Goal: Transaction & Acquisition: Purchase product/service

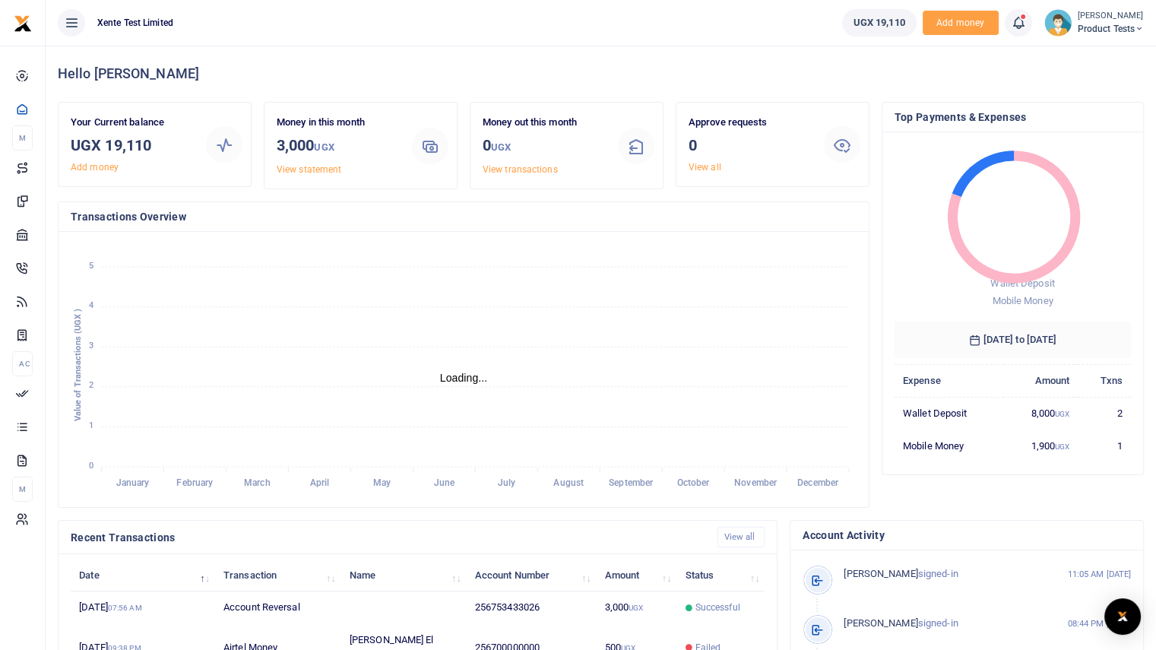
scroll to position [12, 12]
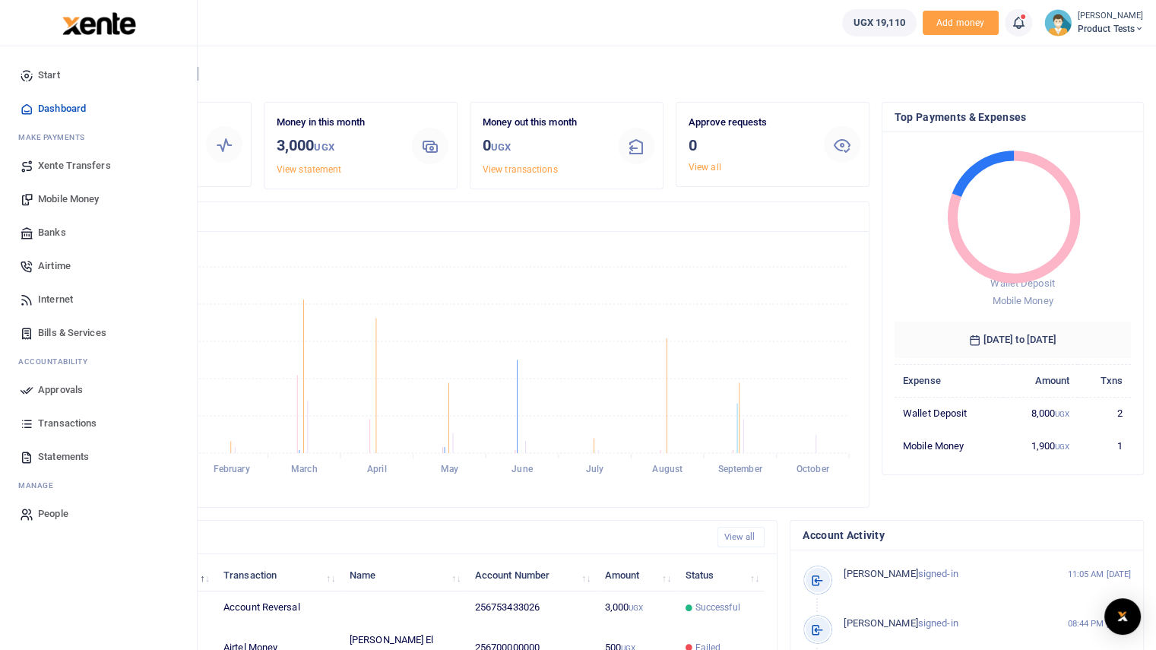
click at [61, 205] on span "Mobile Money" at bounding box center [68, 199] width 61 height 15
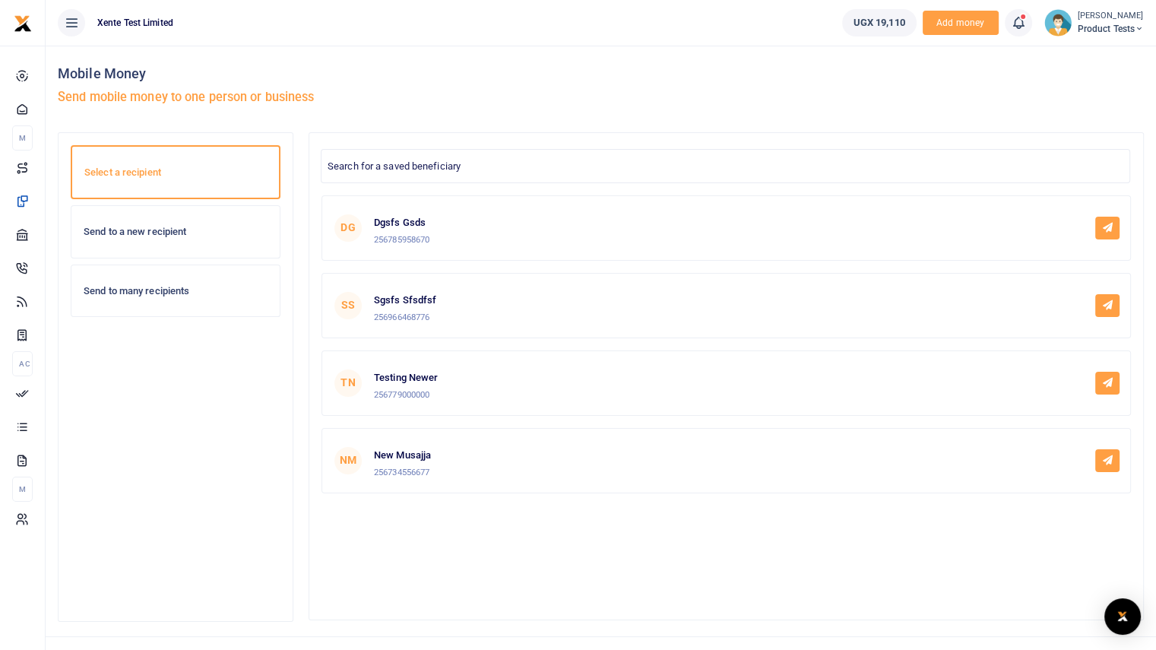
click at [160, 286] on h6 "Send to many recipients" at bounding box center [176, 291] width 184 height 12
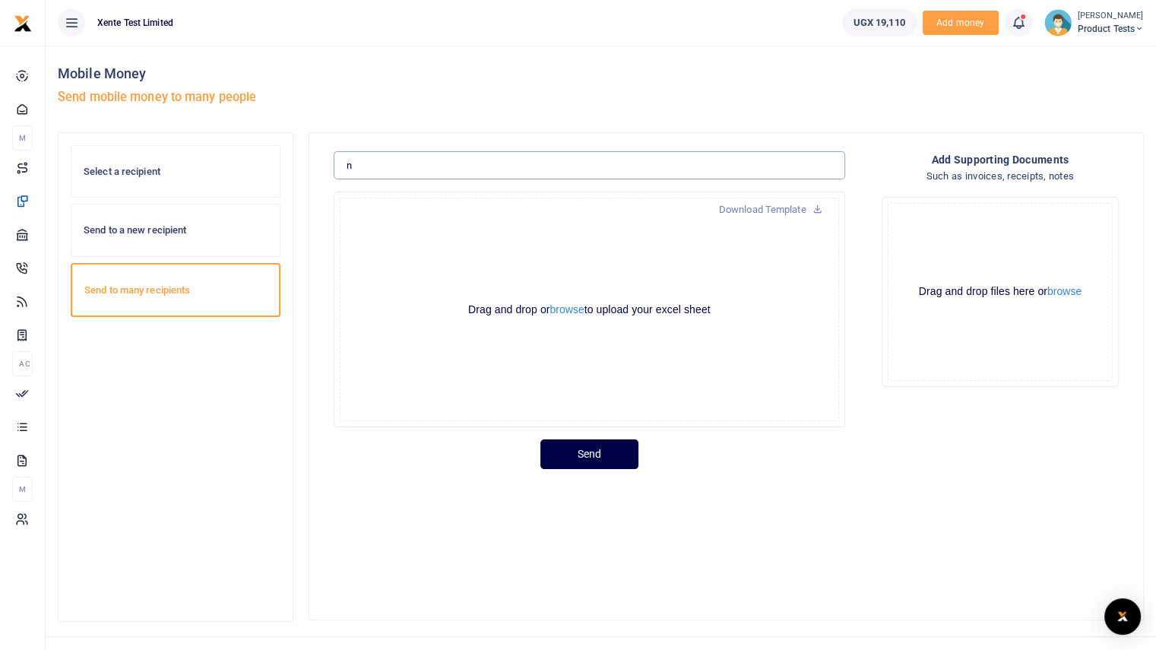
click at [499, 173] on input "n" at bounding box center [589, 165] width 511 height 29
type input "nkj"
click at [572, 312] on button "browse" at bounding box center [566, 309] width 34 height 11
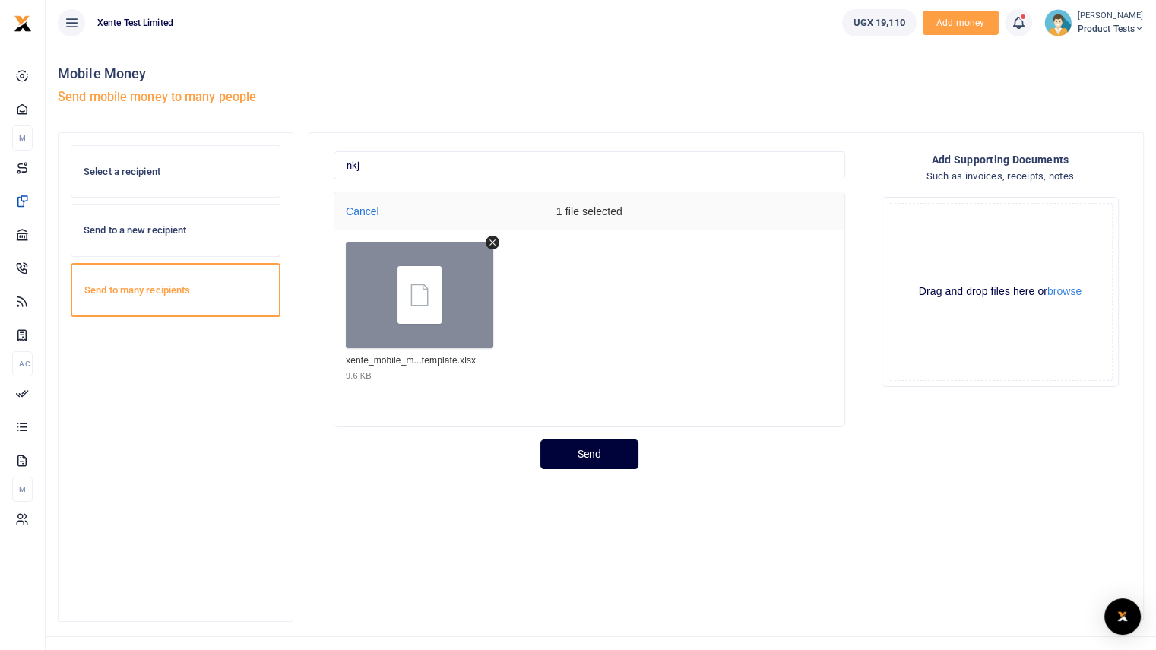
click at [599, 462] on button "Send" at bounding box center [589, 454] width 98 height 30
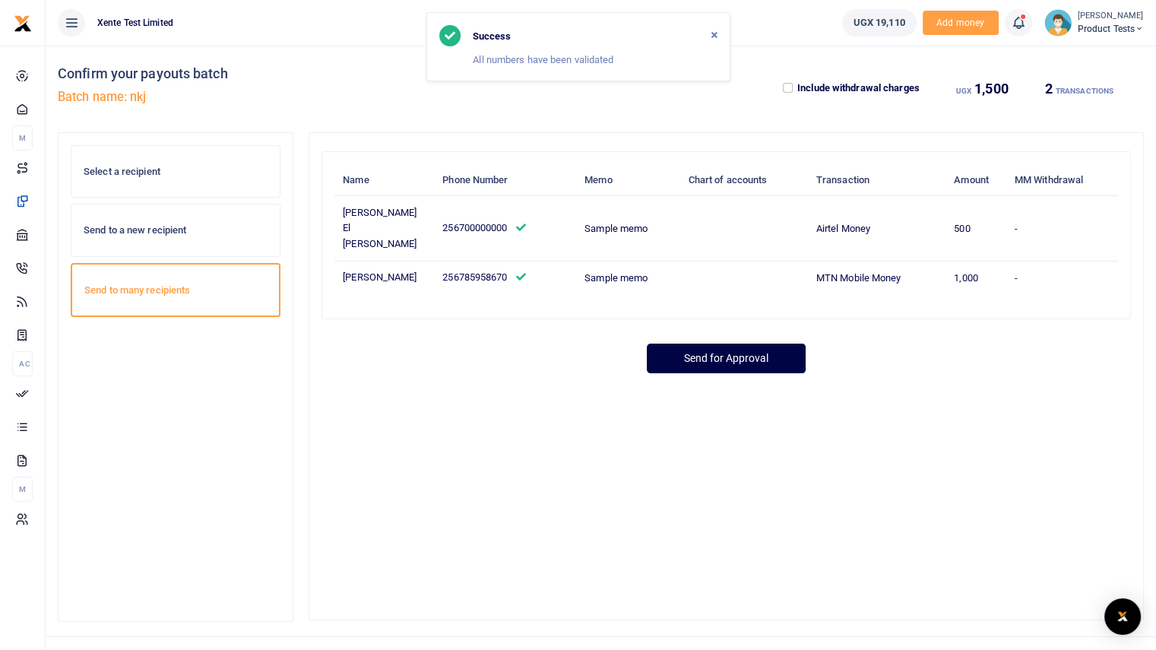
click at [812, 89] on label "Include withdrawal charges" at bounding box center [858, 88] width 122 height 15
click at [793, 89] on input "Include withdrawal charges" at bounding box center [788, 88] width 10 height 10
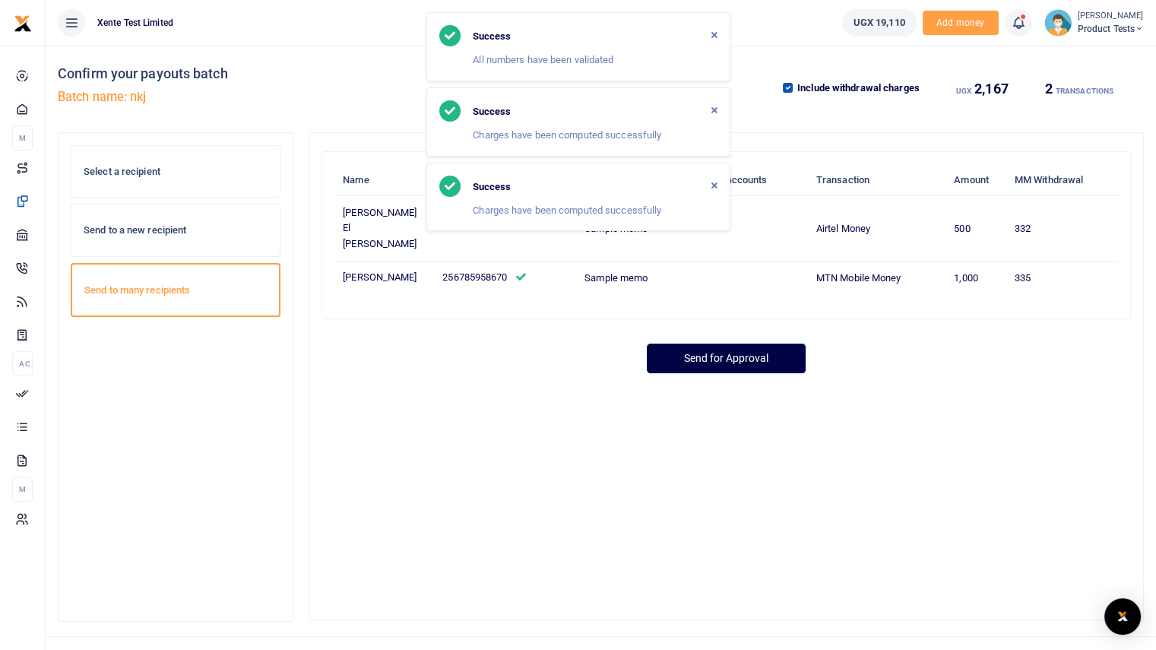
click at [834, 81] on label "Include withdrawal charges" at bounding box center [858, 88] width 122 height 15
click at [793, 83] on input "Include withdrawal charges" at bounding box center [788, 88] width 10 height 10
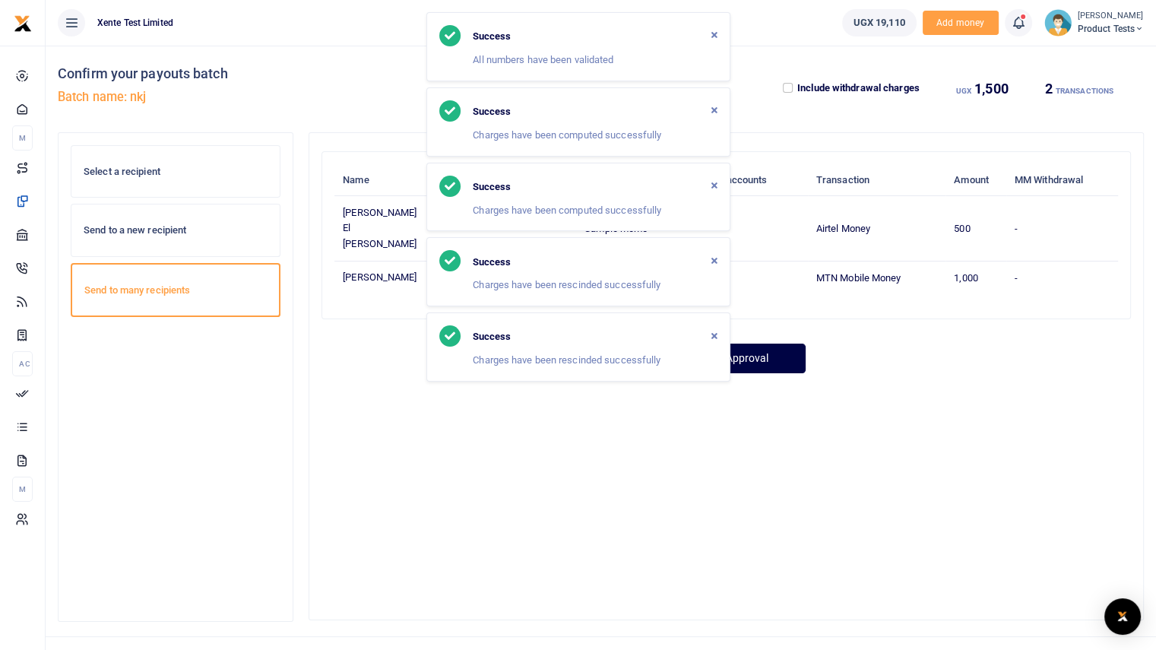
click at [834, 81] on label "Include withdrawal charges" at bounding box center [858, 88] width 122 height 15
click at [793, 83] on input "Include withdrawal charges" at bounding box center [788, 88] width 10 height 10
checkbox input "true"
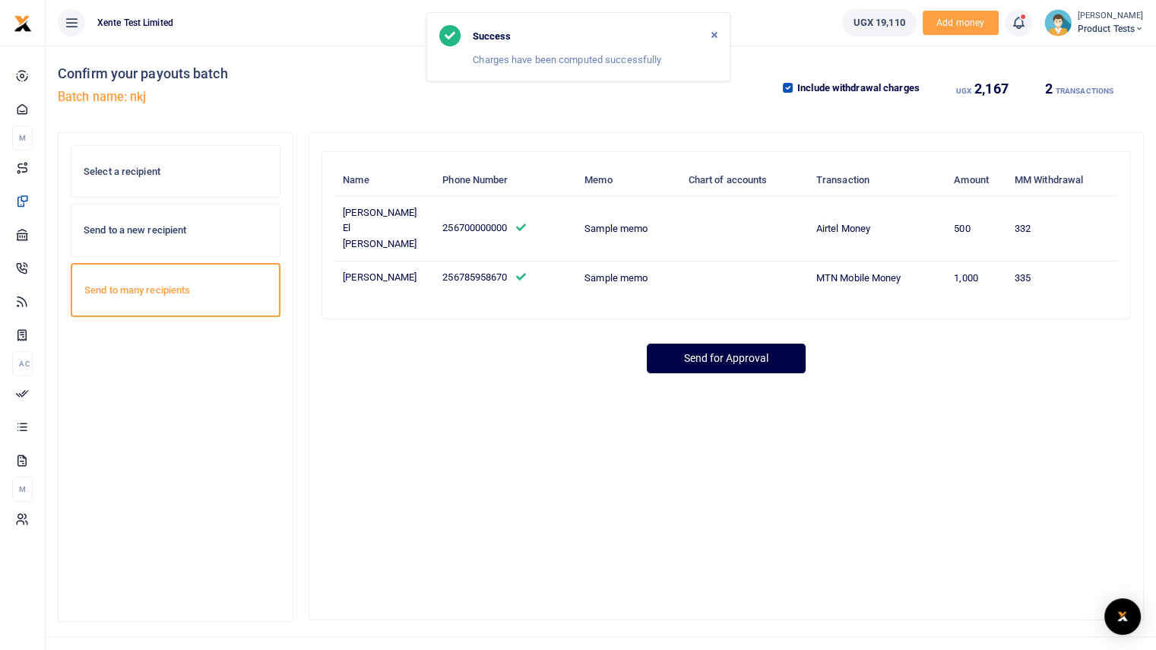
click at [714, 36] on icon "Close" at bounding box center [714, 34] width 6 height 8
click at [1097, 21] on small "[PERSON_NAME]" at bounding box center [1111, 16] width 66 height 13
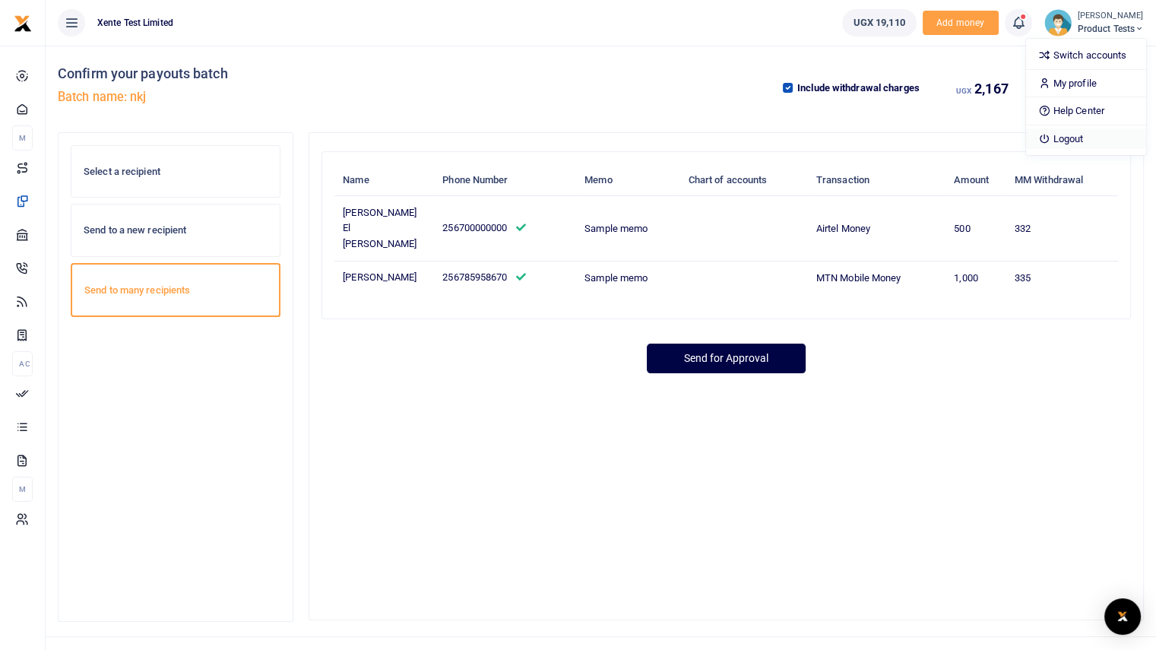
click at [1070, 135] on link "Logout" at bounding box center [1086, 138] width 120 height 21
